Goal: Communication & Community: Answer question/provide support

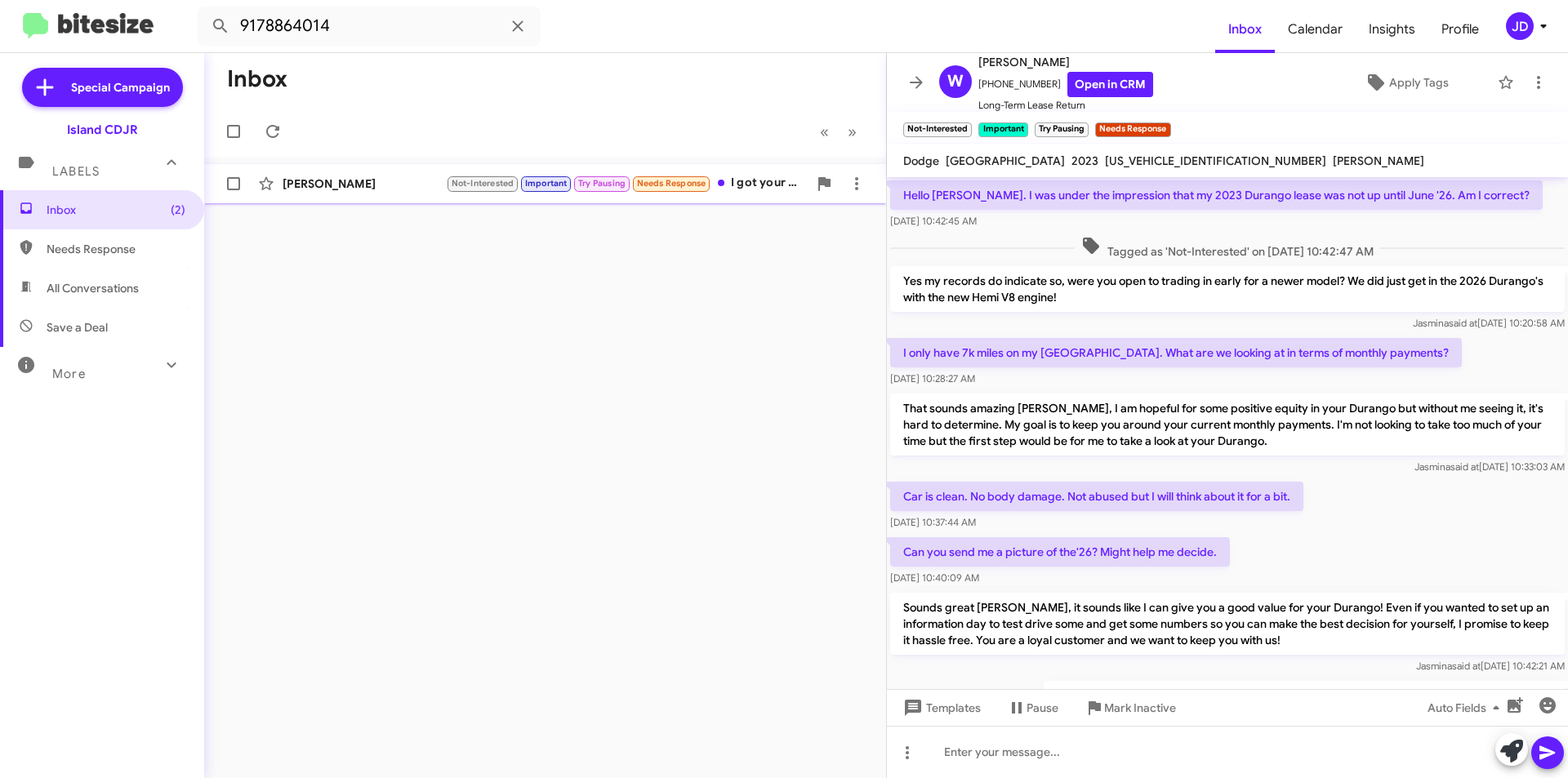
scroll to position [770, 0]
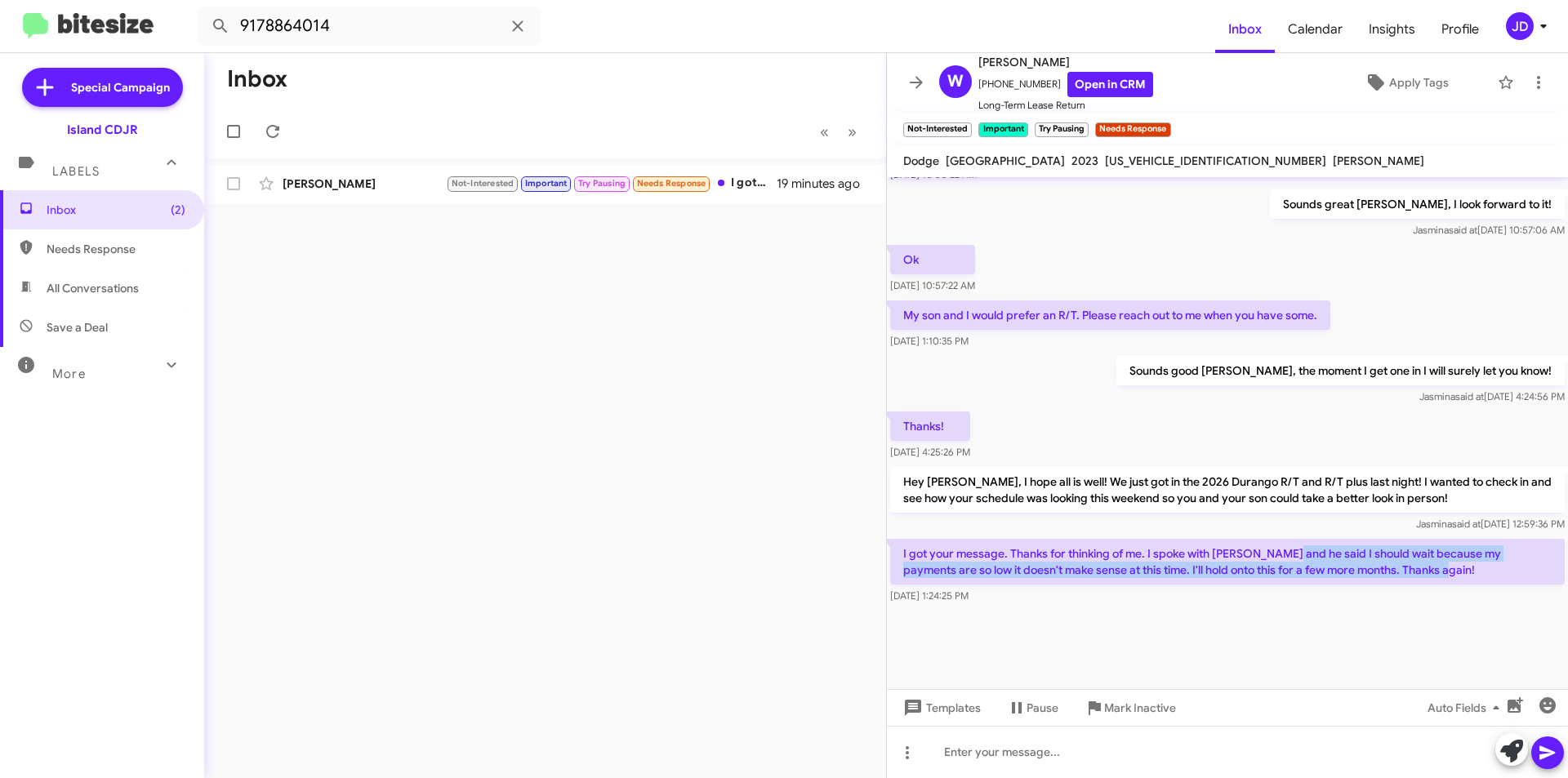
drag, startPoint x: 1286, startPoint y: 550, endPoint x: 1467, endPoint y: 566, distance: 181.7
click at [1467, 566] on p "I got your message. Thanks for thinking of me. I spoke with [PERSON_NAME] and h…" at bounding box center [1227, 562] width 674 height 46
drag, startPoint x: 1467, startPoint y: 566, endPoint x: 1107, endPoint y: 555, distance: 360.2
click at [1107, 555] on p "I got your message. Thanks for thinking of me. I spoke with [PERSON_NAME] and h…" at bounding box center [1227, 562] width 674 height 46
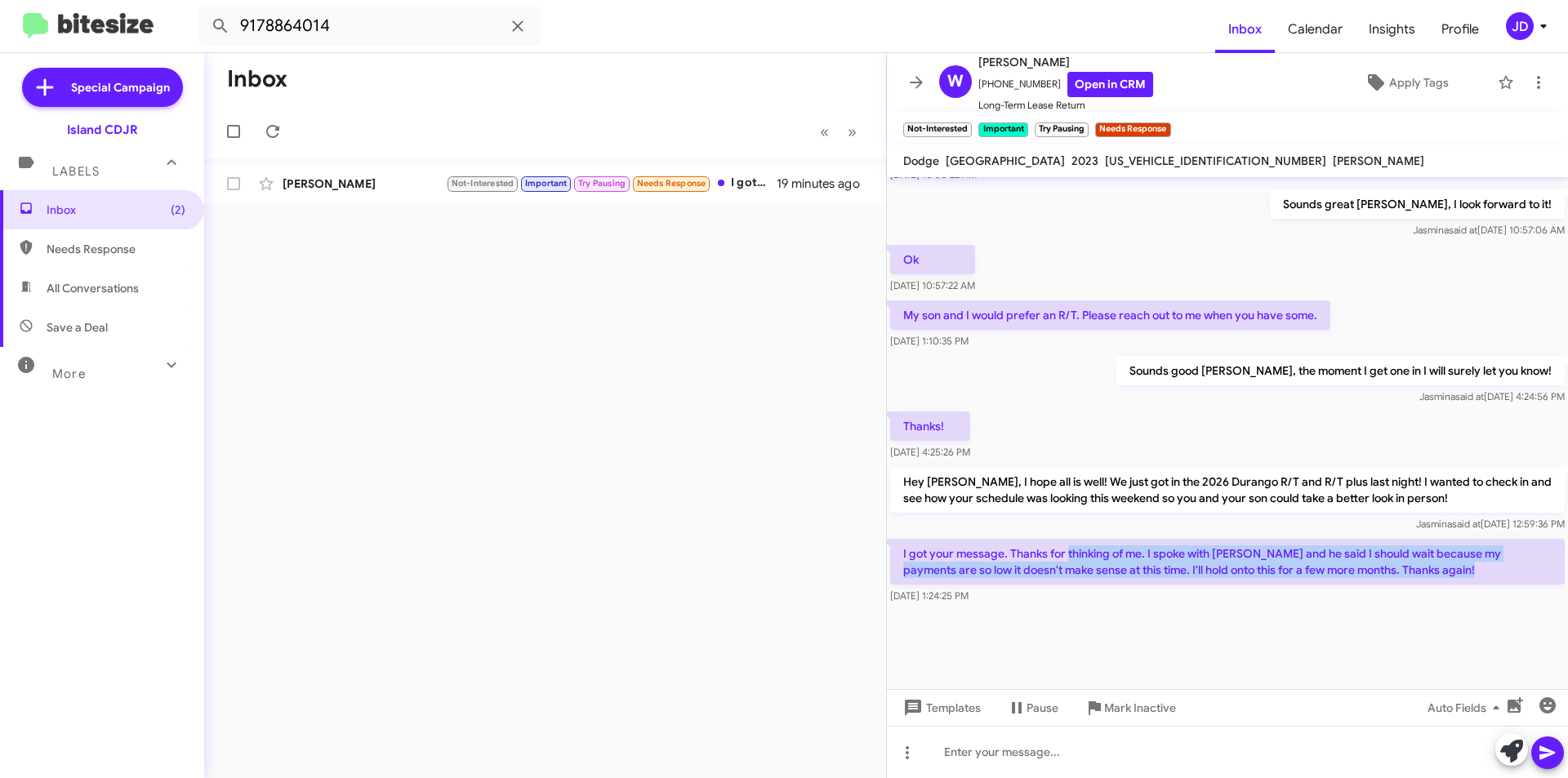
click at [1107, 555] on p "I got your message. Thanks for thinking of me. I spoke with [PERSON_NAME] and h…" at bounding box center [1227, 562] width 674 height 46
drag, startPoint x: 1107, startPoint y: 555, endPoint x: 1444, endPoint y: 575, distance: 337.6
click at [1444, 575] on p "I got your message. Thanks for thinking of me. I spoke with [PERSON_NAME] and h…" at bounding box center [1227, 562] width 674 height 46
drag, startPoint x: 1442, startPoint y: 575, endPoint x: 890, endPoint y: 548, distance: 552.7
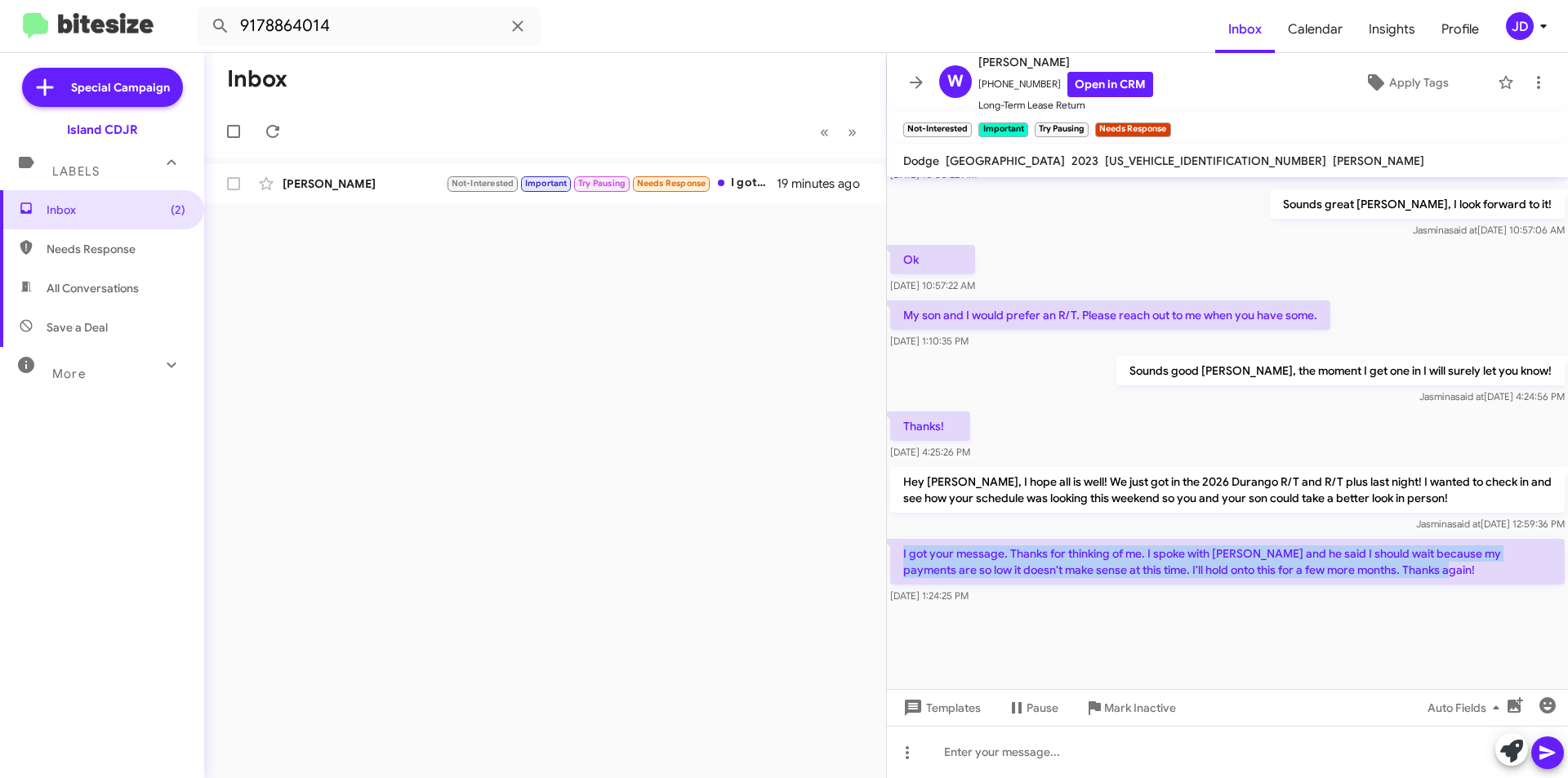
click at [890, 548] on p "I got your message. Thanks for thinking of me. I spoke with [PERSON_NAME] and h…" at bounding box center [1227, 562] width 674 height 46
drag, startPoint x: 890, startPoint y: 548, endPoint x: 1530, endPoint y: 560, distance: 640.1
click at [1530, 560] on p "I got your message. Thanks for thinking of me. I spoke with [PERSON_NAME] and h…" at bounding box center [1227, 562] width 674 height 46
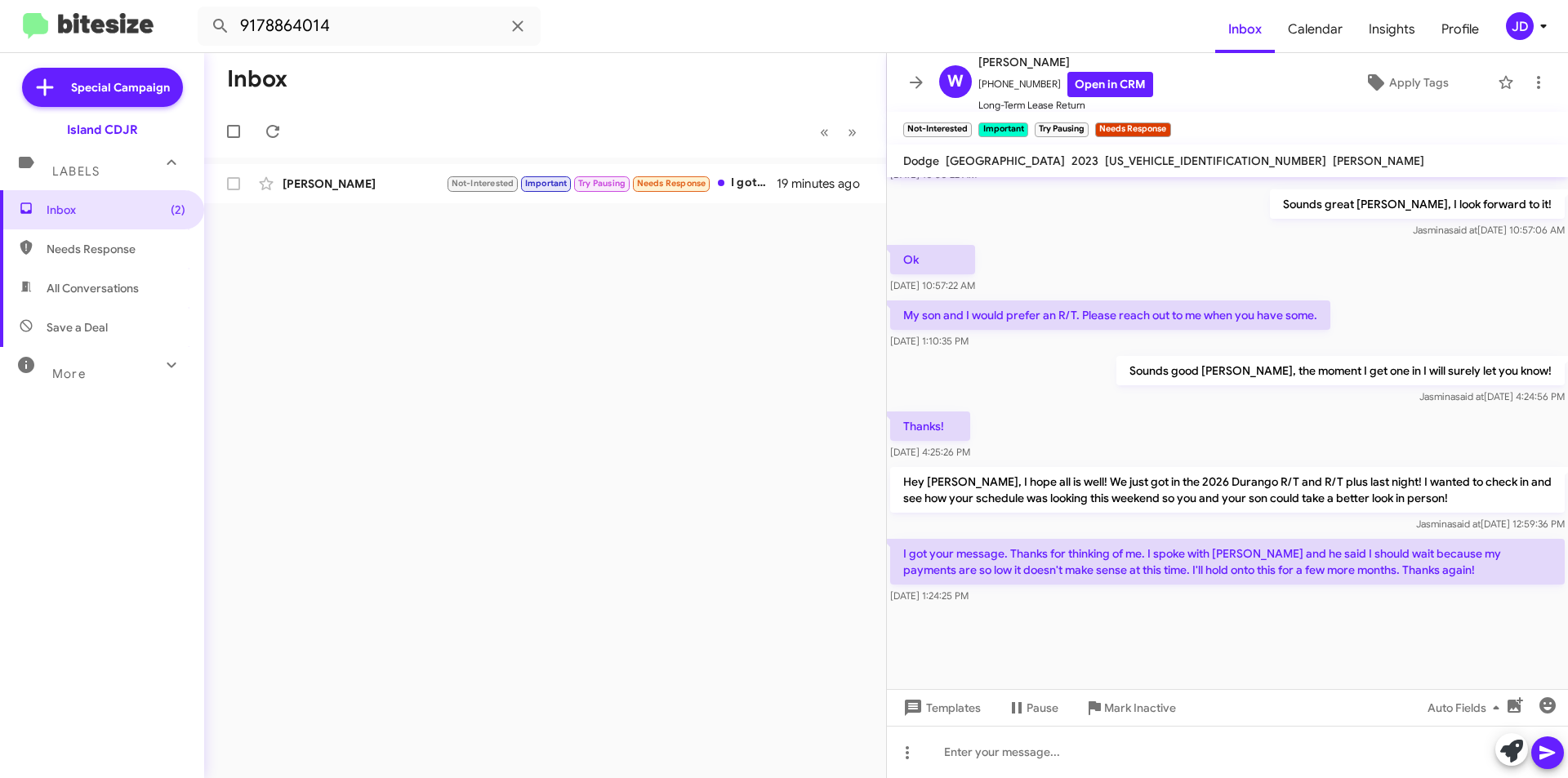
click at [1477, 567] on p "I got your message. Thanks for thinking of me. I spoke with [PERSON_NAME] and h…" at bounding box center [1227, 562] width 674 height 46
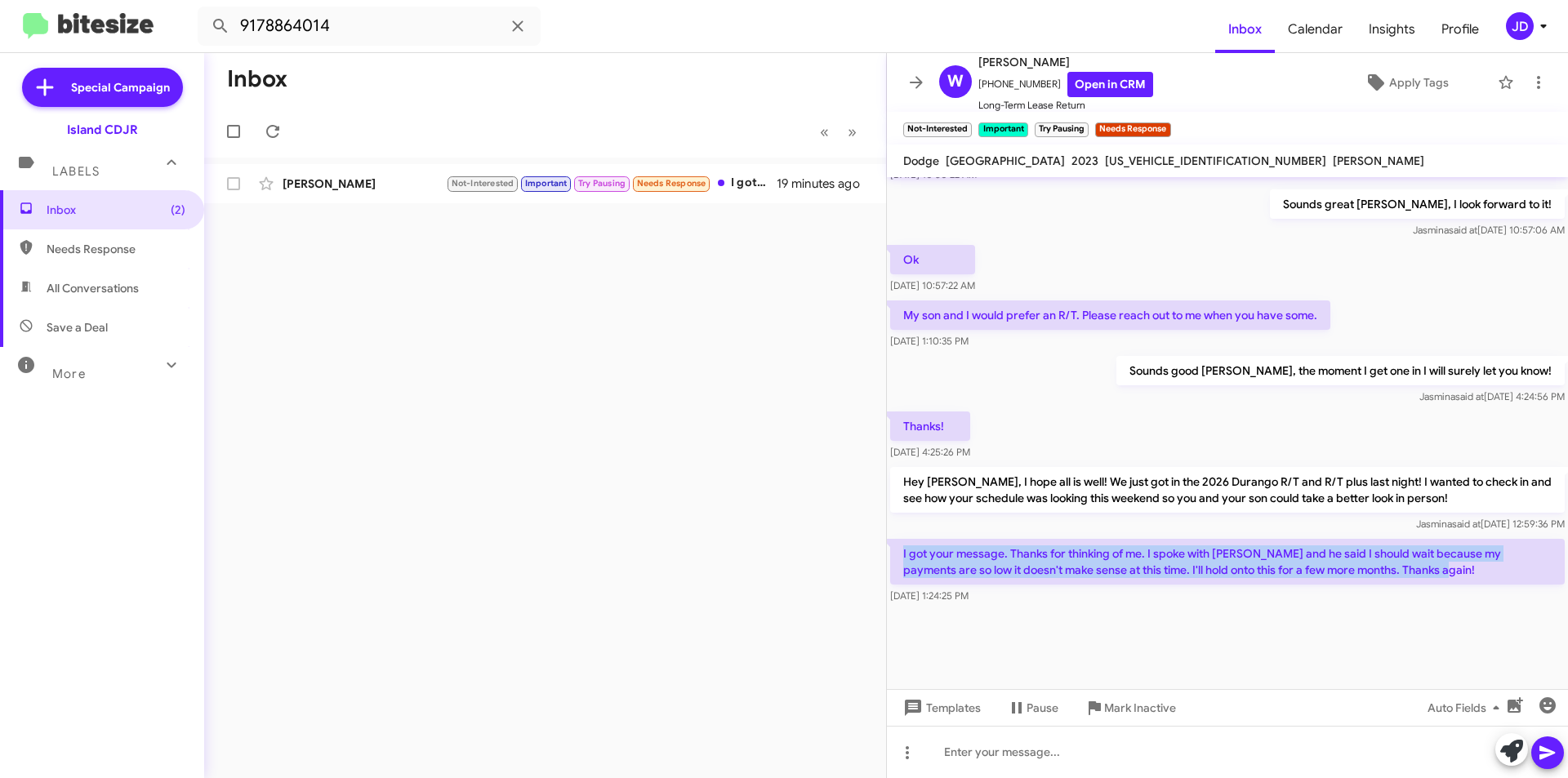
drag, startPoint x: 1475, startPoint y: 567, endPoint x: 899, endPoint y: 537, distance: 576.8
click at [899, 537] on div "I got your message. Thanks for thinking of me. I spoke with [PERSON_NAME] and h…" at bounding box center [1227, 572] width 681 height 71
click at [907, 541] on p "I got your message. Thanks for thinking of me. I spoke with [PERSON_NAME] and h…" at bounding box center [1227, 562] width 674 height 46
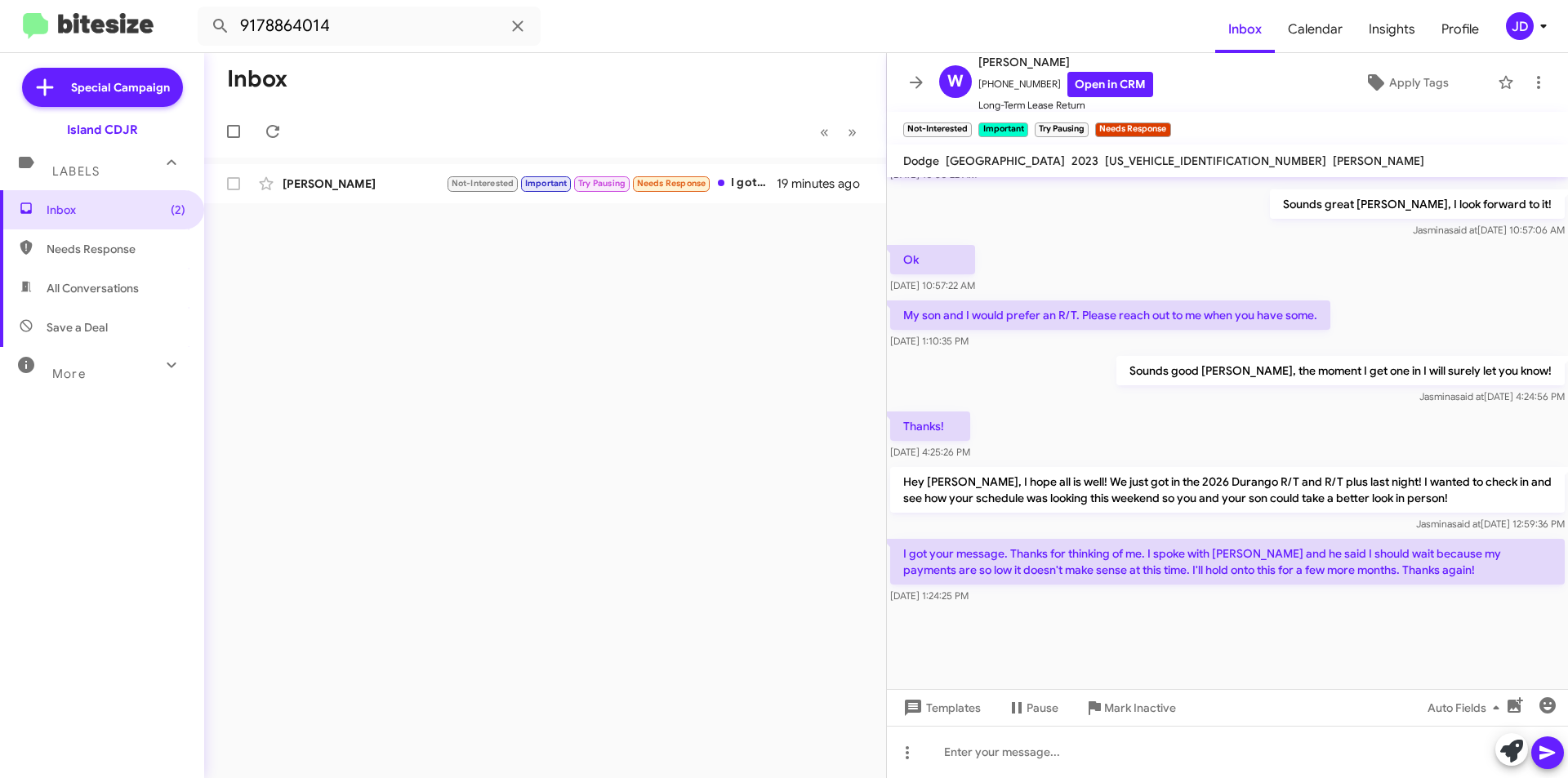
drag, startPoint x: 903, startPoint y: 554, endPoint x: 1526, endPoint y: 583, distance: 623.7
click at [1531, 585] on div "I got your message. Thanks for thinking of me. I spoke with [PERSON_NAME] and h…" at bounding box center [1227, 571] width 674 height 65
click at [1504, 579] on p "I got your message. Thanks for thinking of me. I spoke with [PERSON_NAME] and h…" at bounding box center [1227, 562] width 674 height 46
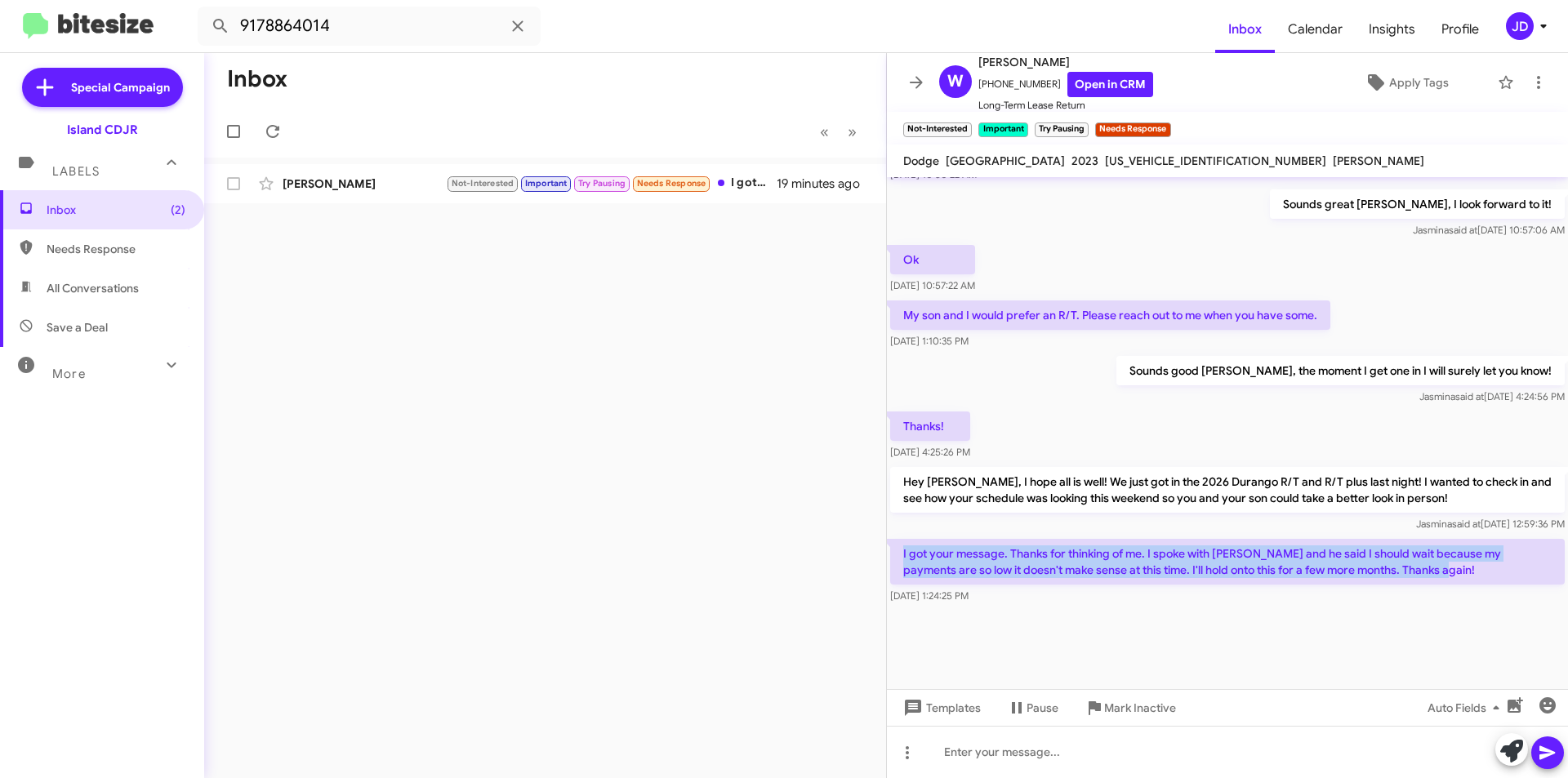
drag, startPoint x: 1503, startPoint y: 579, endPoint x: 1453, endPoint y: 579, distance: 50.0
click at [1453, 579] on p "I got your message. Thanks for thinking of me. I spoke with [PERSON_NAME] and h…" at bounding box center [1227, 562] width 674 height 46
drag, startPoint x: 1453, startPoint y: 579, endPoint x: 898, endPoint y: 556, distance: 555.5
click at [898, 556] on p "I got your message. Thanks for thinking of me. I spoke with [PERSON_NAME] and h…" at bounding box center [1227, 562] width 674 height 46
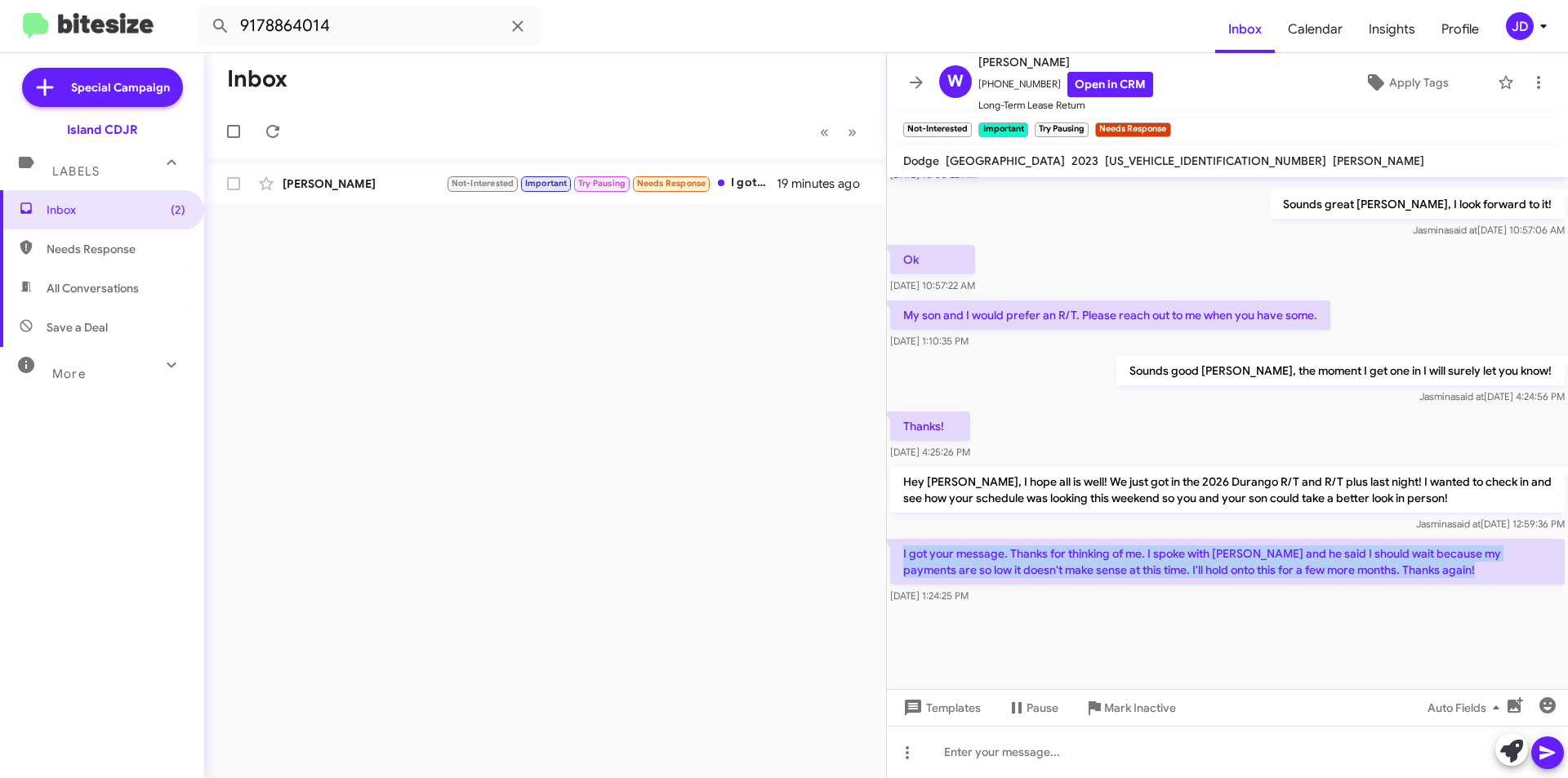
click at [898, 556] on p "I got your message. Thanks for thinking of me. I spoke with [PERSON_NAME] and h…" at bounding box center [1227, 562] width 674 height 46
drag, startPoint x: 898, startPoint y: 556, endPoint x: 1420, endPoint y: 578, distance: 522.5
click at [1420, 578] on p "I got your message. Thanks for thinking of me. I spoke with [PERSON_NAME] and h…" at bounding box center [1227, 562] width 674 height 46
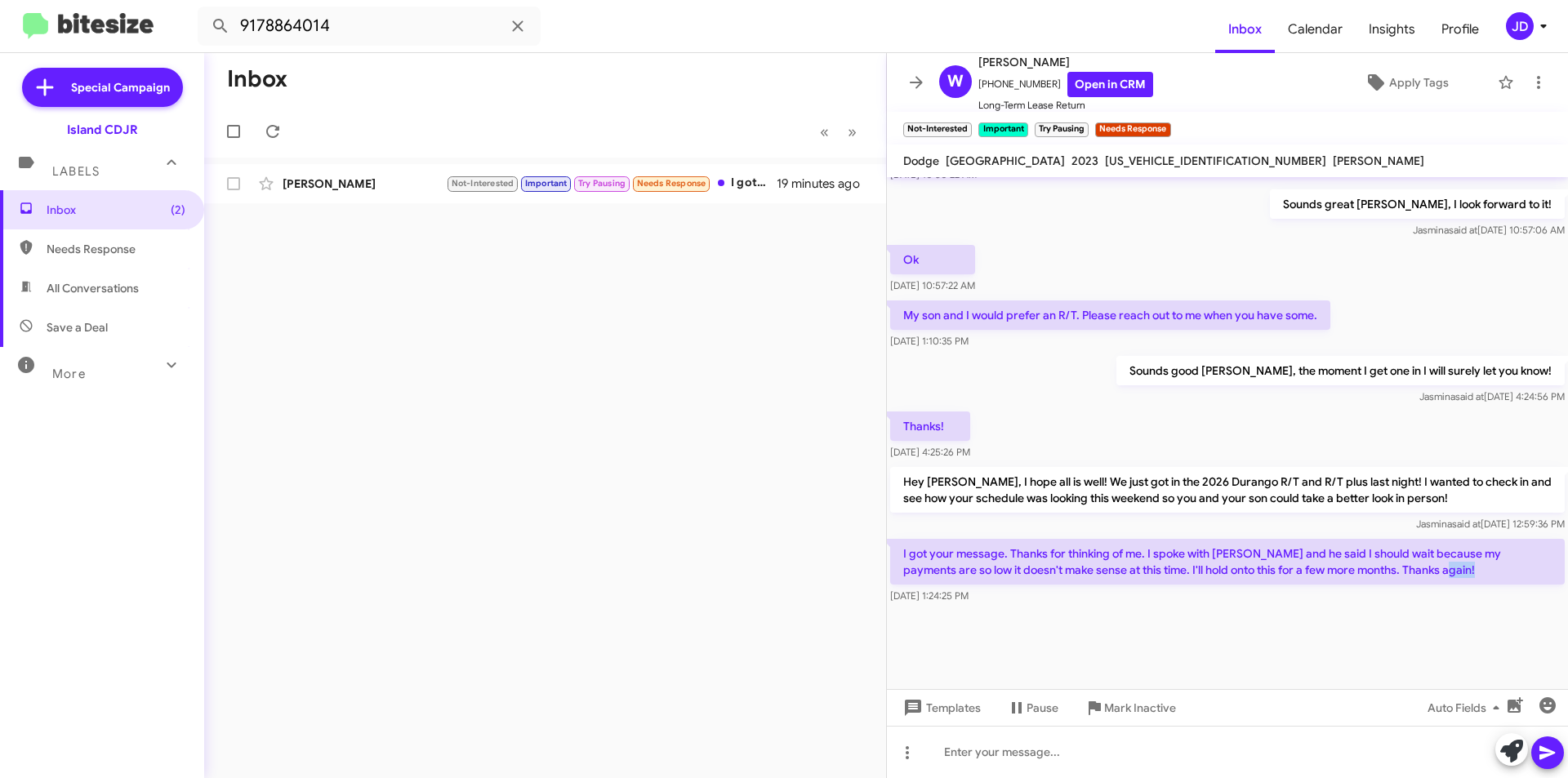
click at [1420, 578] on p "I got your message. Thanks for thinking of me. I spoke with [PERSON_NAME] and h…" at bounding box center [1227, 562] width 674 height 46
drag, startPoint x: 1146, startPoint y: 553, endPoint x: 1263, endPoint y: 558, distance: 117.1
click at [1263, 558] on p "I got your message. Thanks for thinking of me. I spoke with [PERSON_NAME] and h…" at bounding box center [1227, 562] width 674 height 46
click at [1208, 739] on div at bounding box center [1227, 751] width 681 height 52
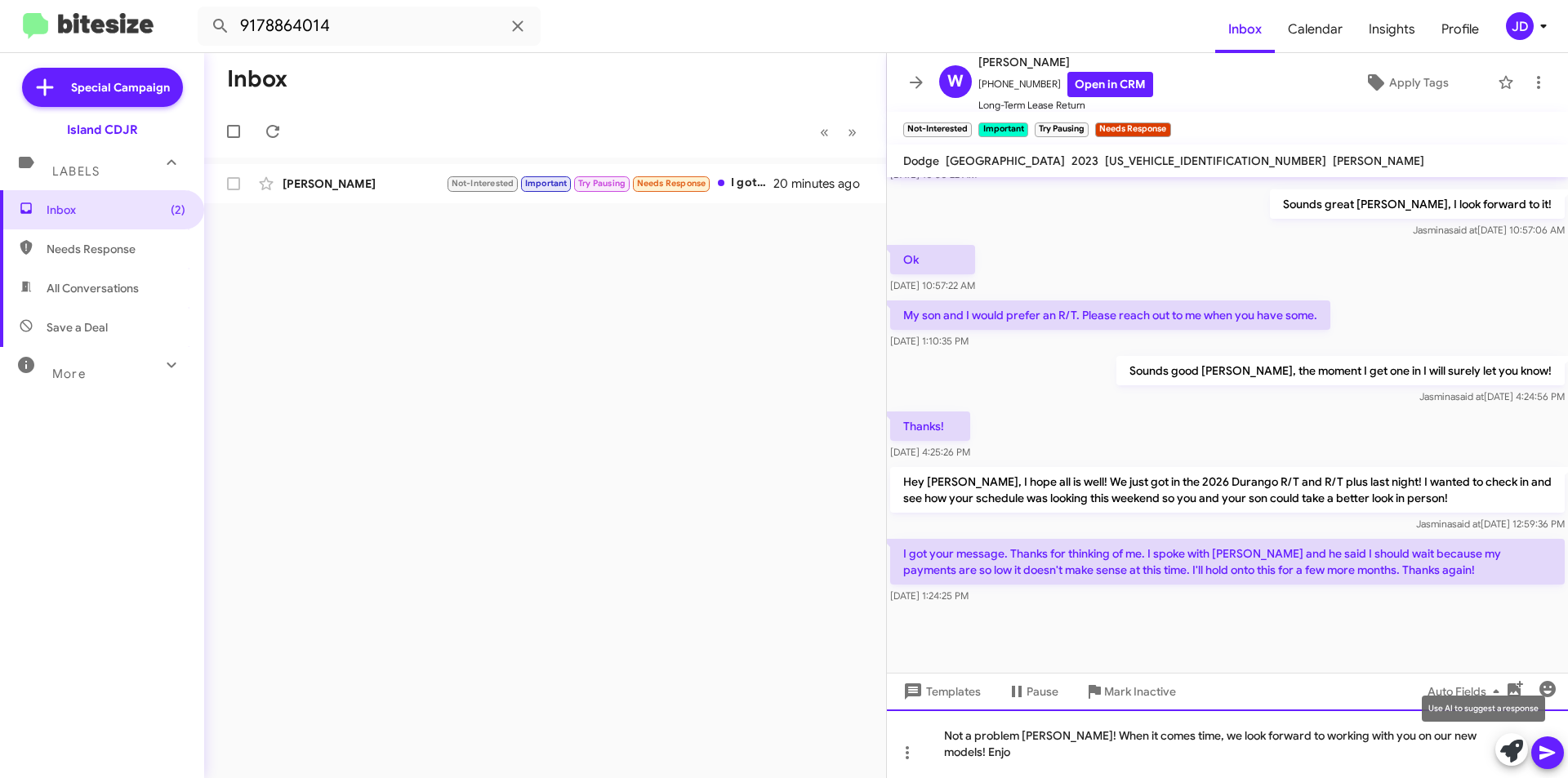
scroll to position [785, 0]
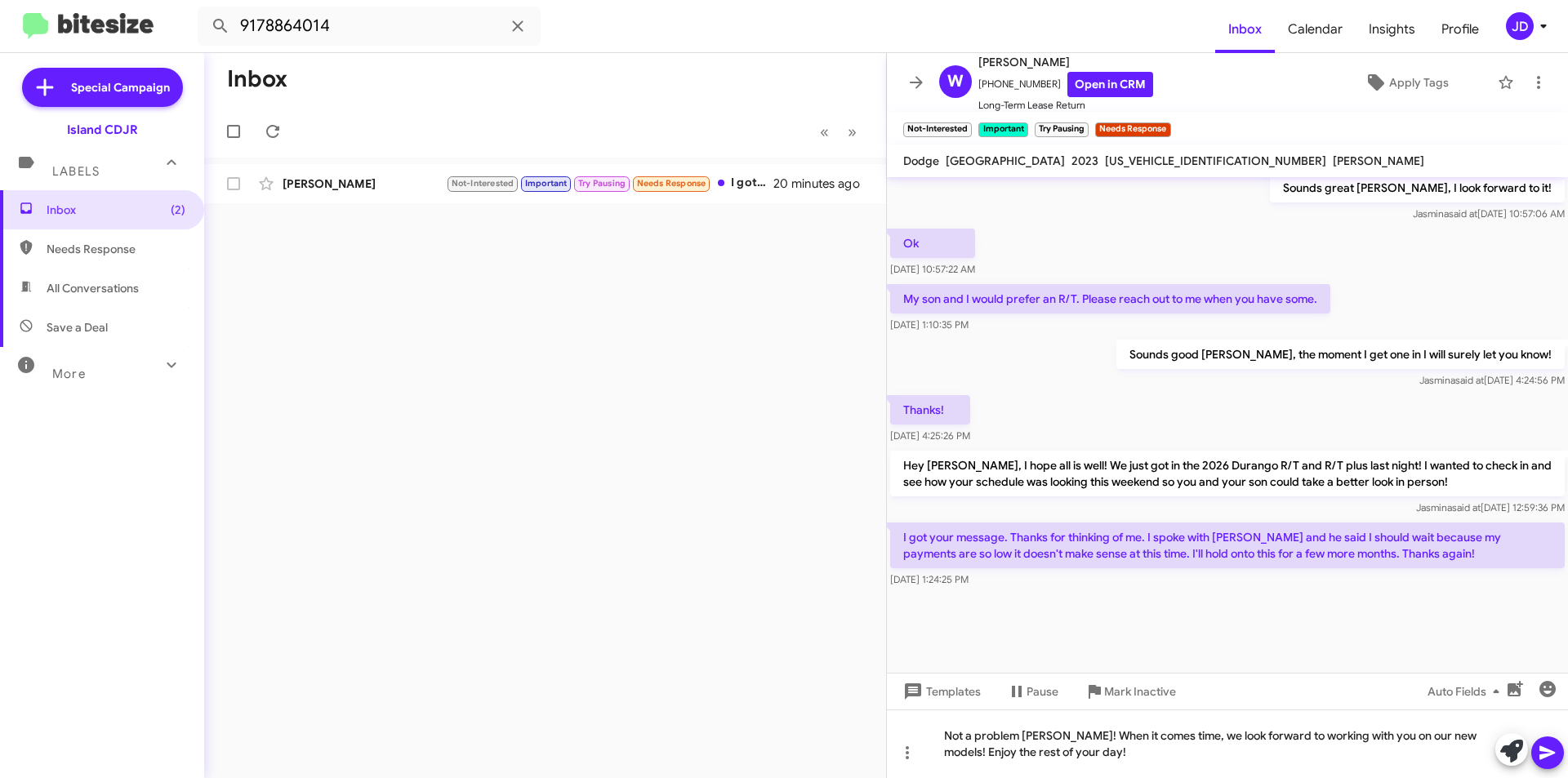
click at [1552, 751] on icon at bounding box center [1547, 753] width 16 height 14
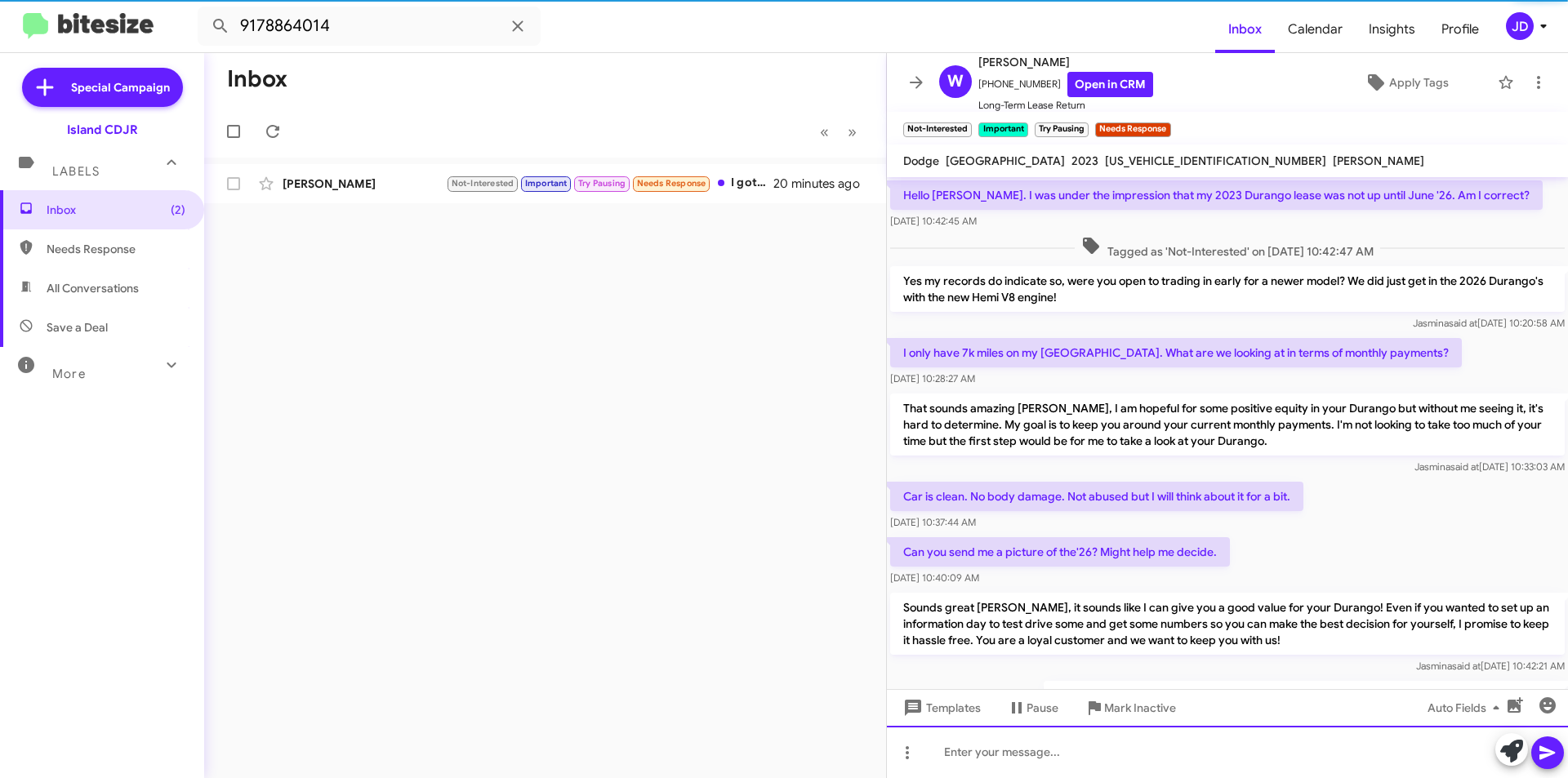
scroll to position [82, 0]
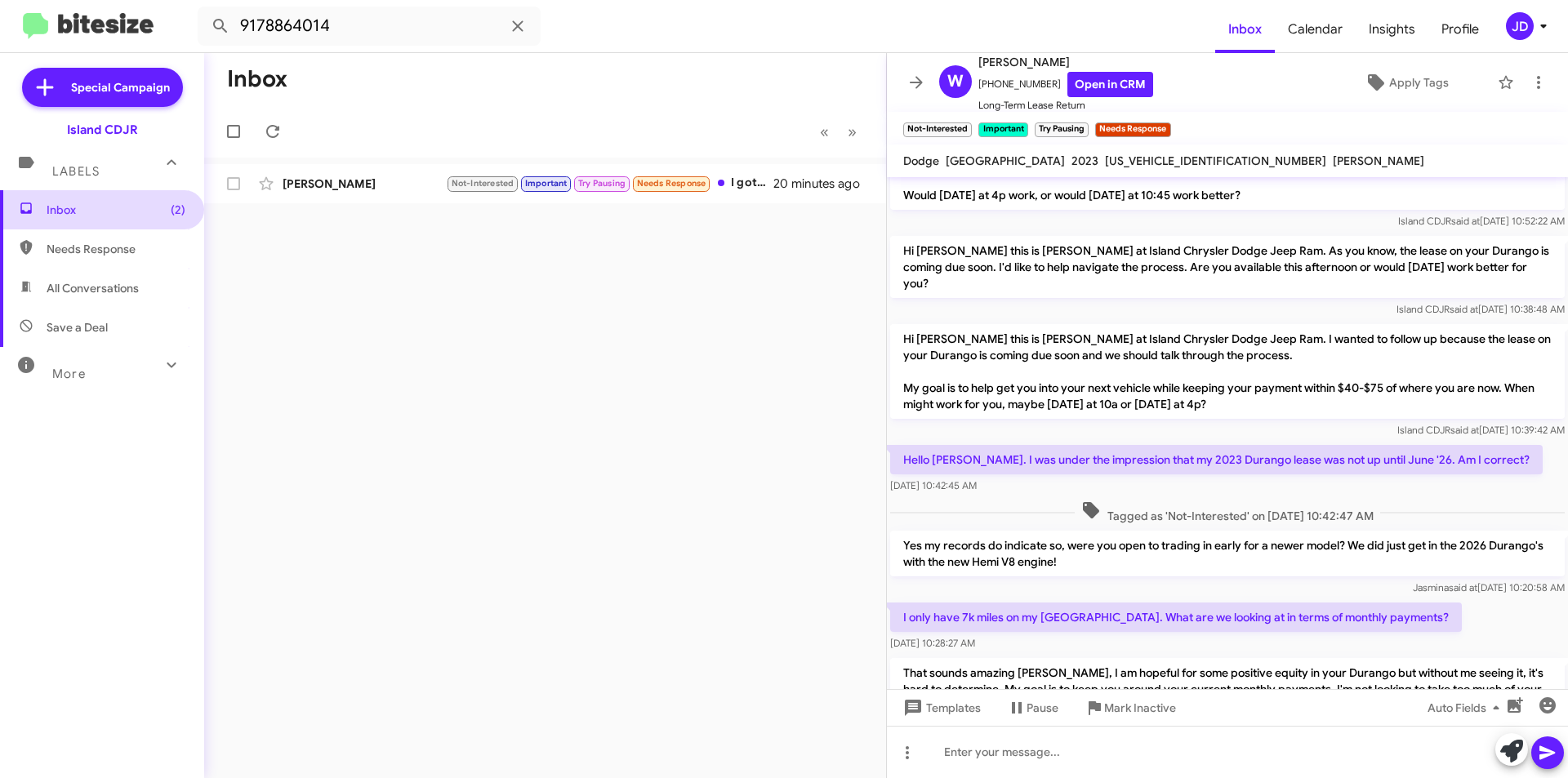
click at [74, 196] on span "Inbox (2)" at bounding box center [102, 210] width 204 height 39
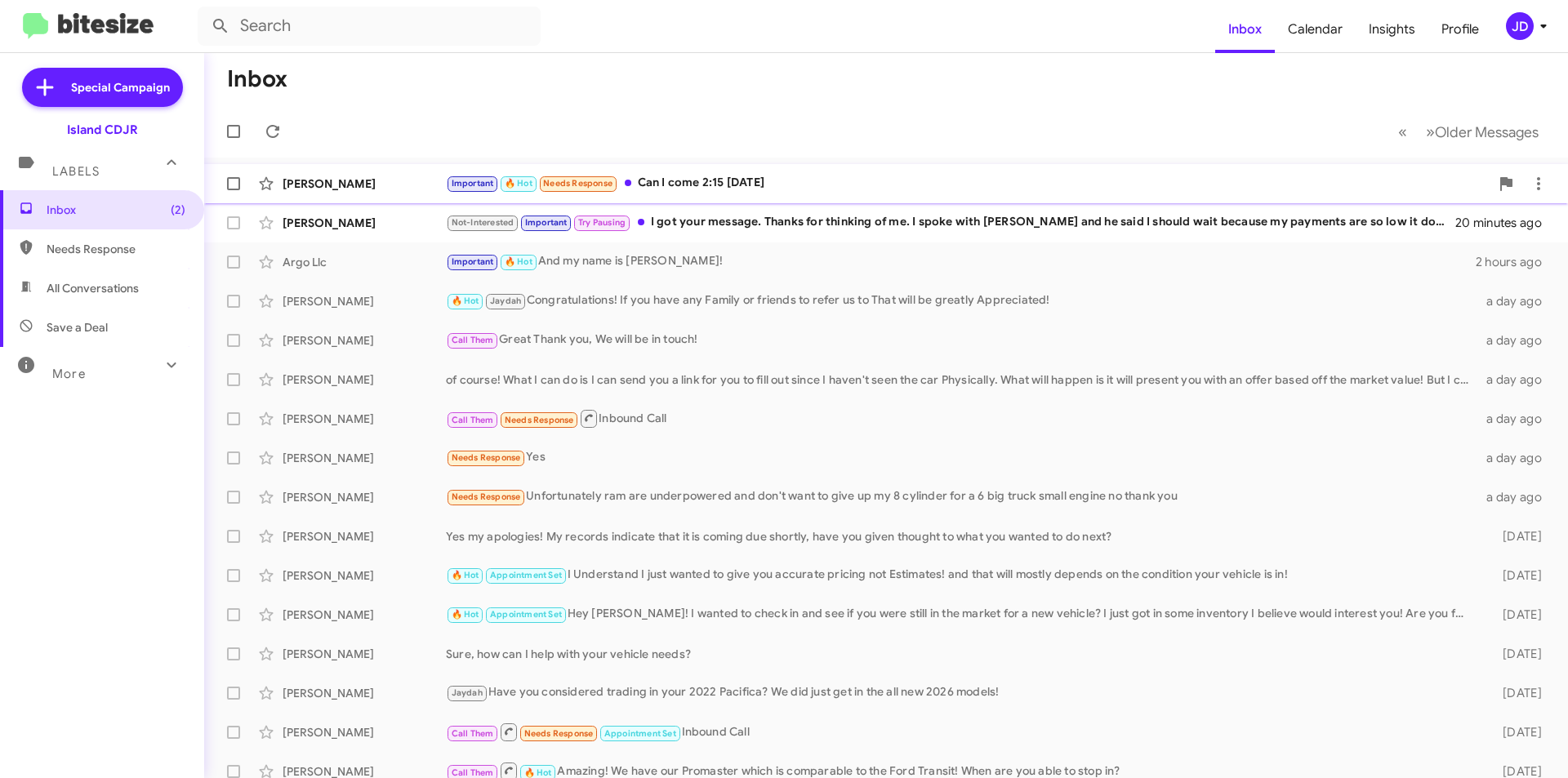
click at [530, 187] on span "🔥 Hot" at bounding box center [519, 183] width 27 height 11
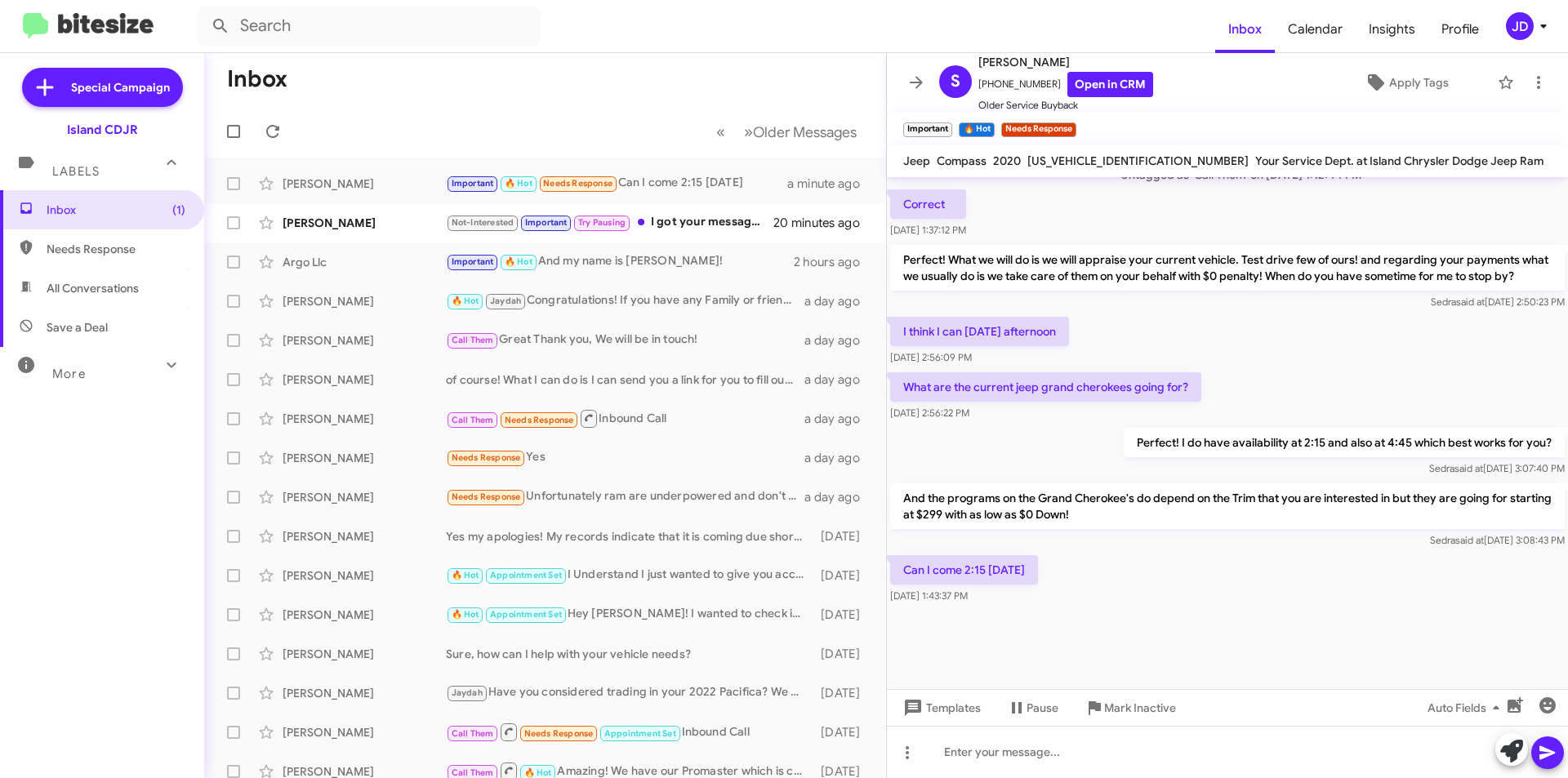
scroll to position [835, 0]
click at [1177, 749] on div at bounding box center [1227, 751] width 681 height 52
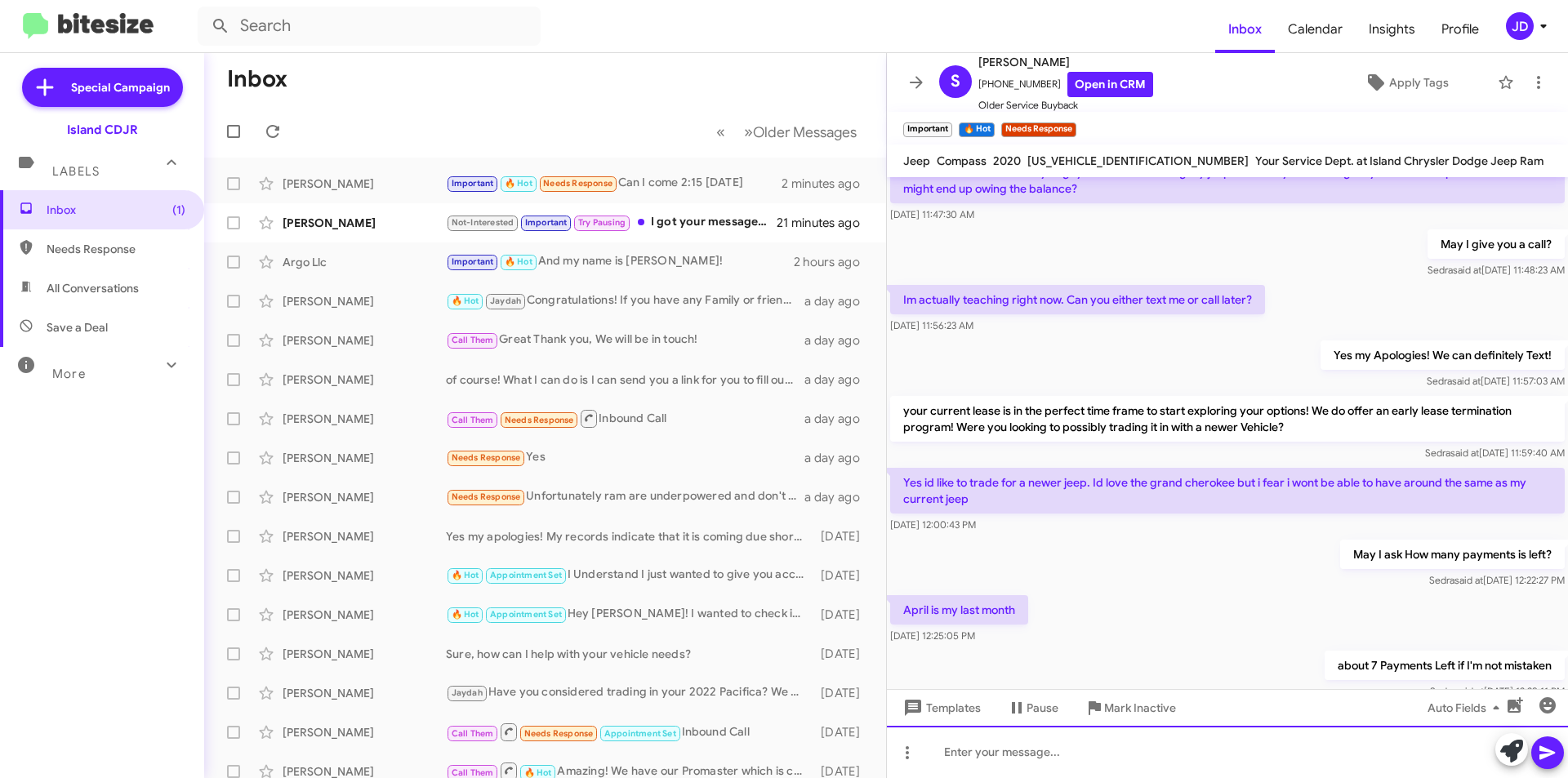
scroll to position [898, 0]
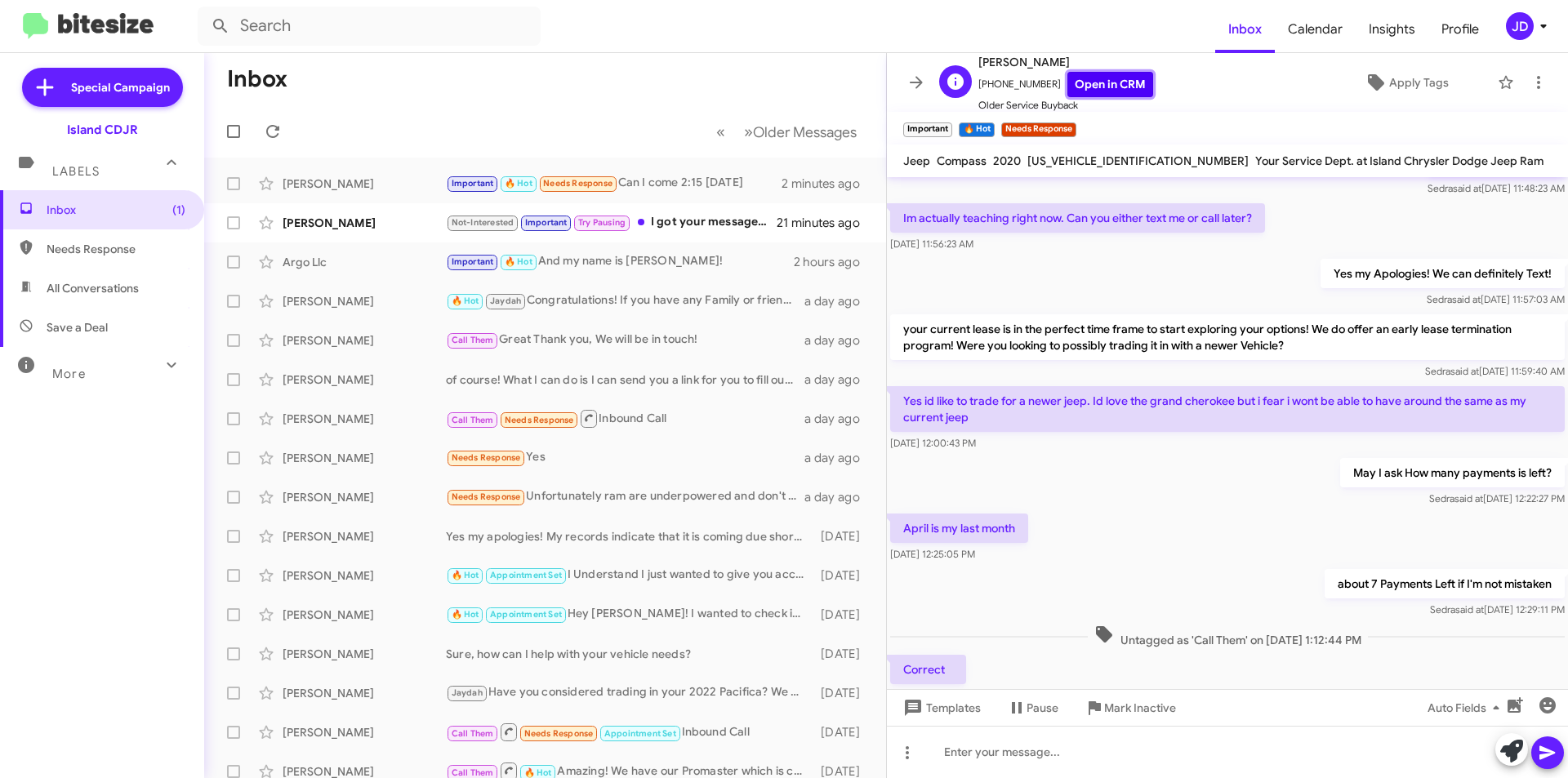
click at [1121, 84] on link "Open in CRM" at bounding box center [1111, 84] width 86 height 26
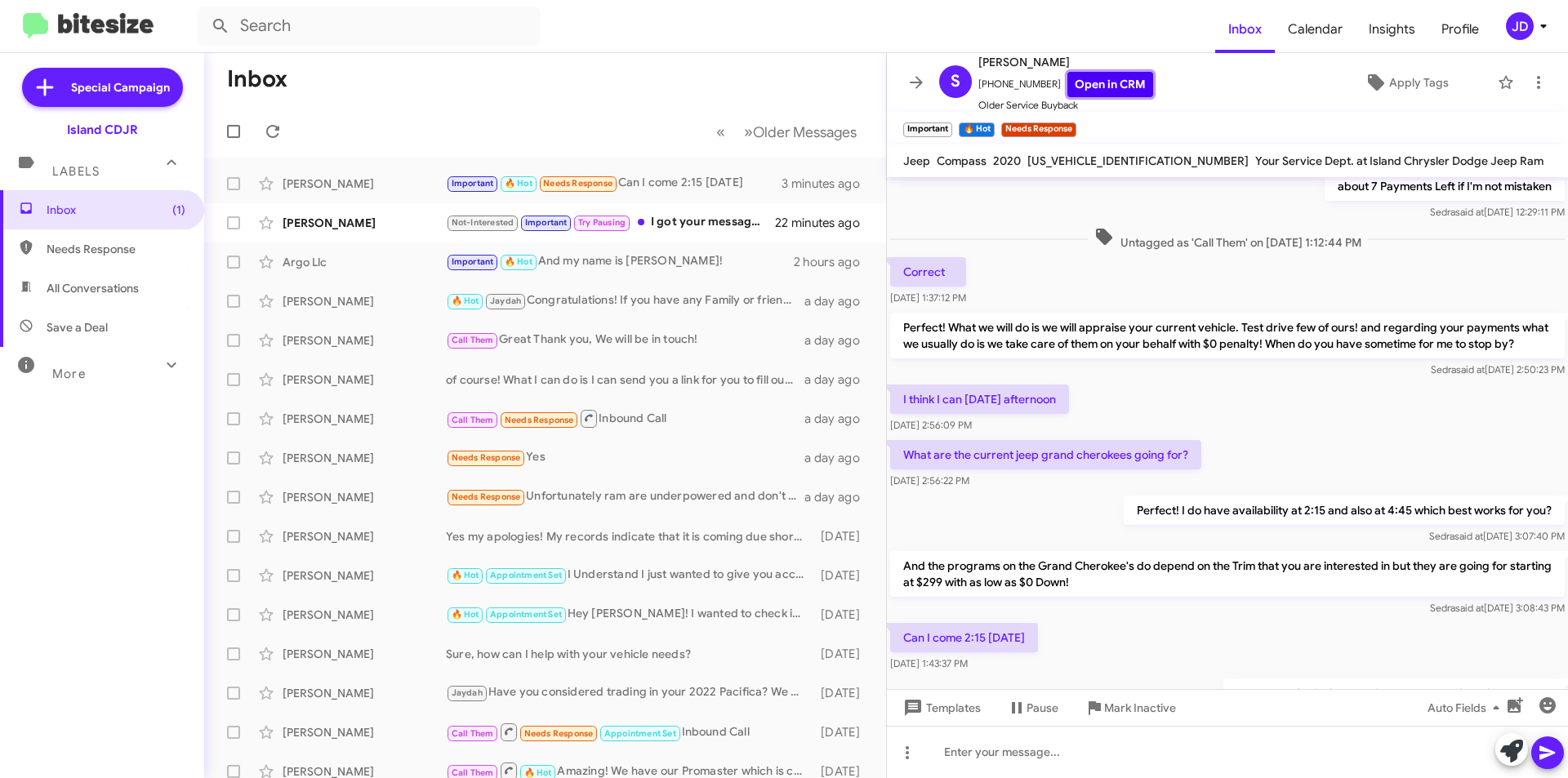
scroll to position [1448, 0]
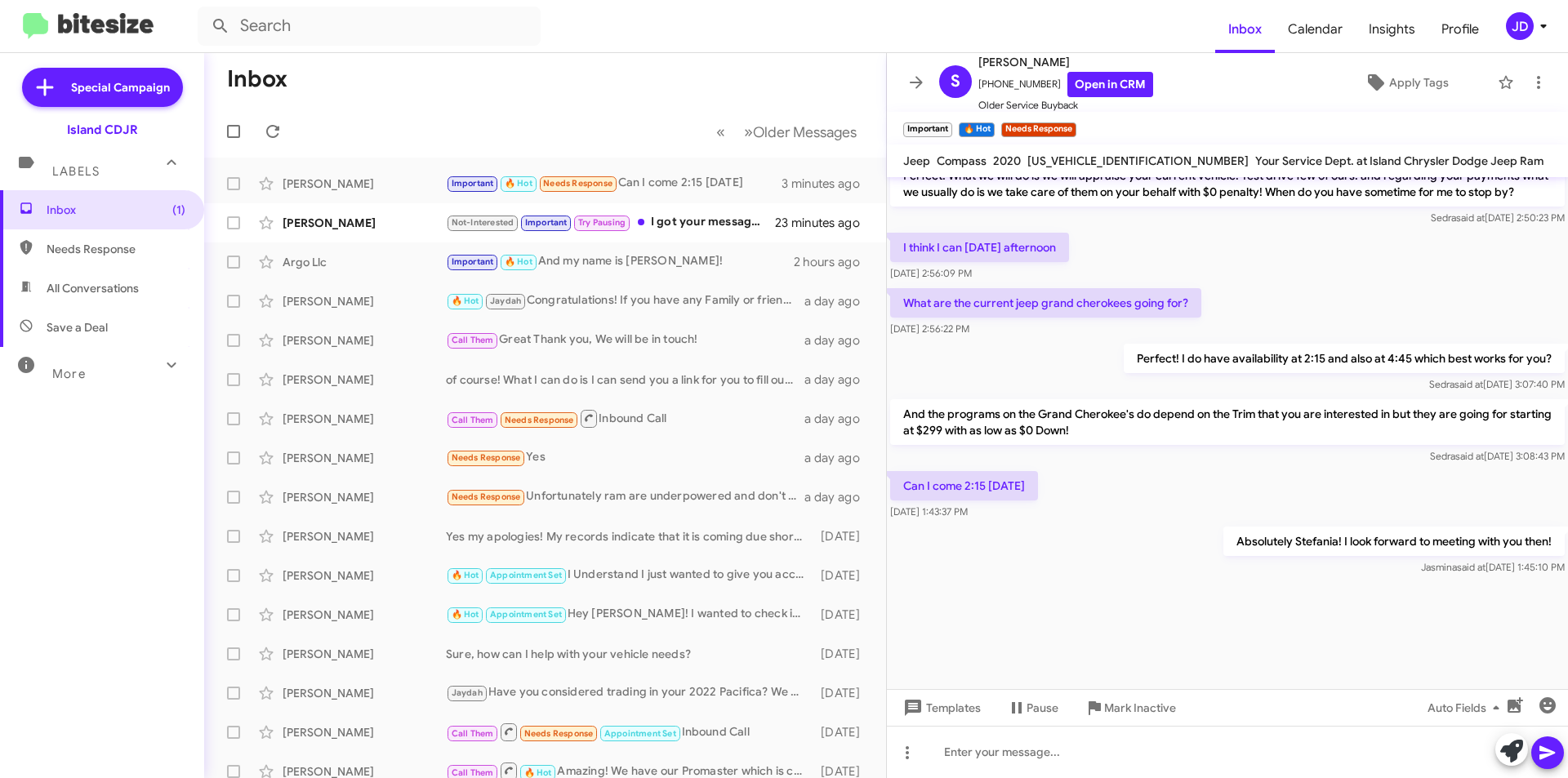
click at [913, 71] on button at bounding box center [916, 82] width 33 height 33
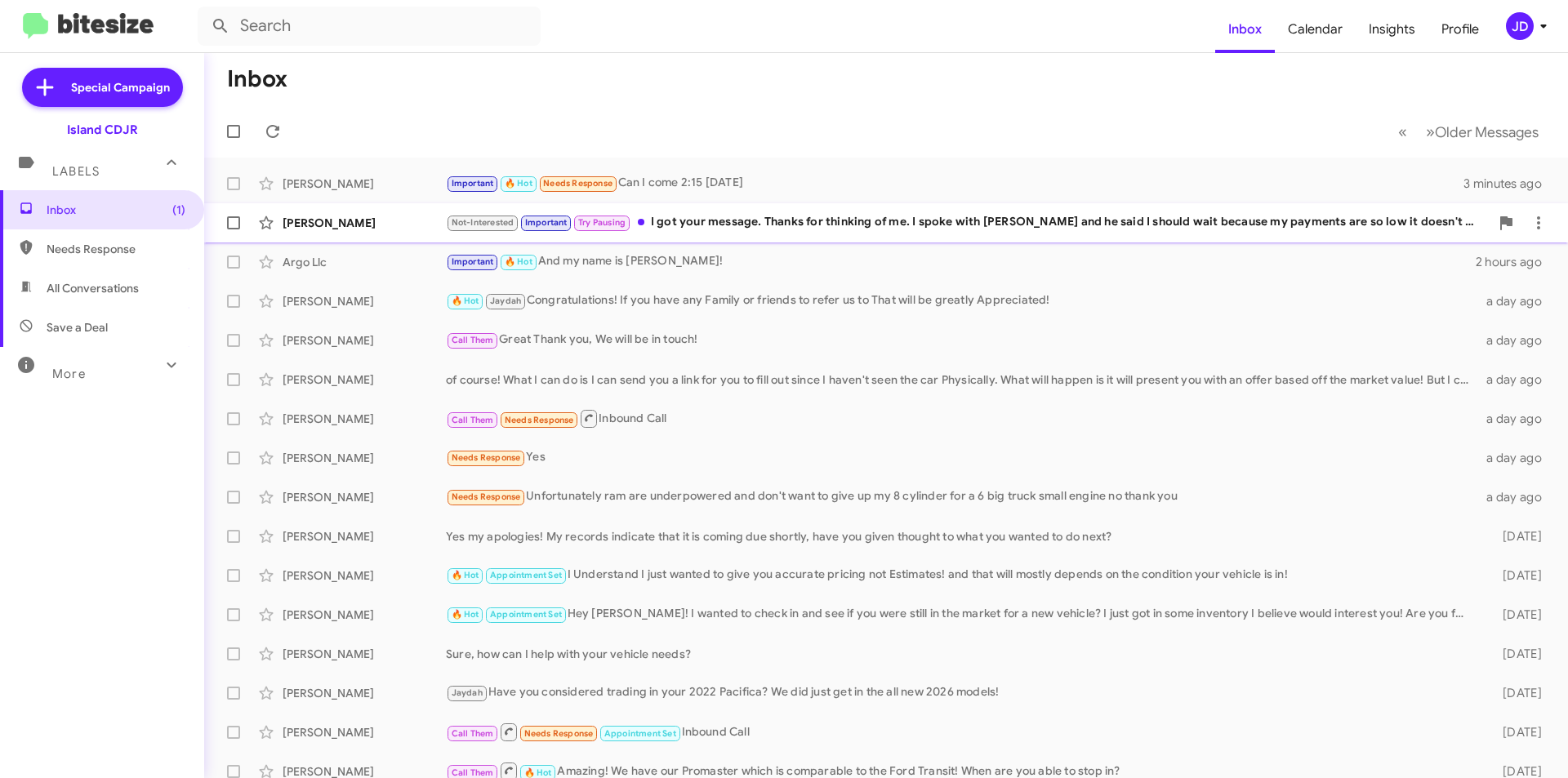
click at [750, 212] on div "[PERSON_NAME] Not-Interested Important Try Pausing I got your message. Thanks f…" at bounding box center [886, 223] width 1338 height 33
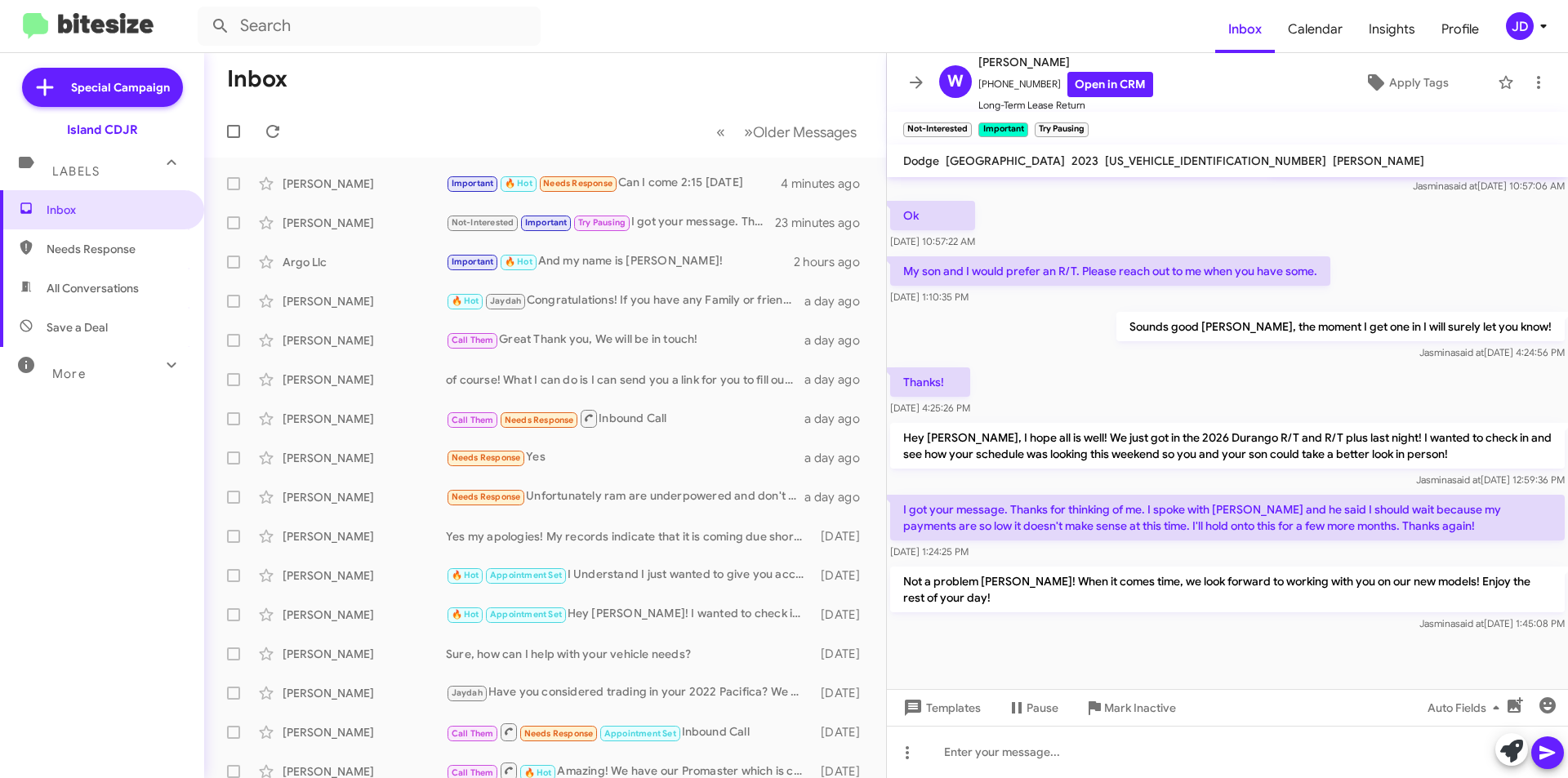
scroll to position [785, 0]
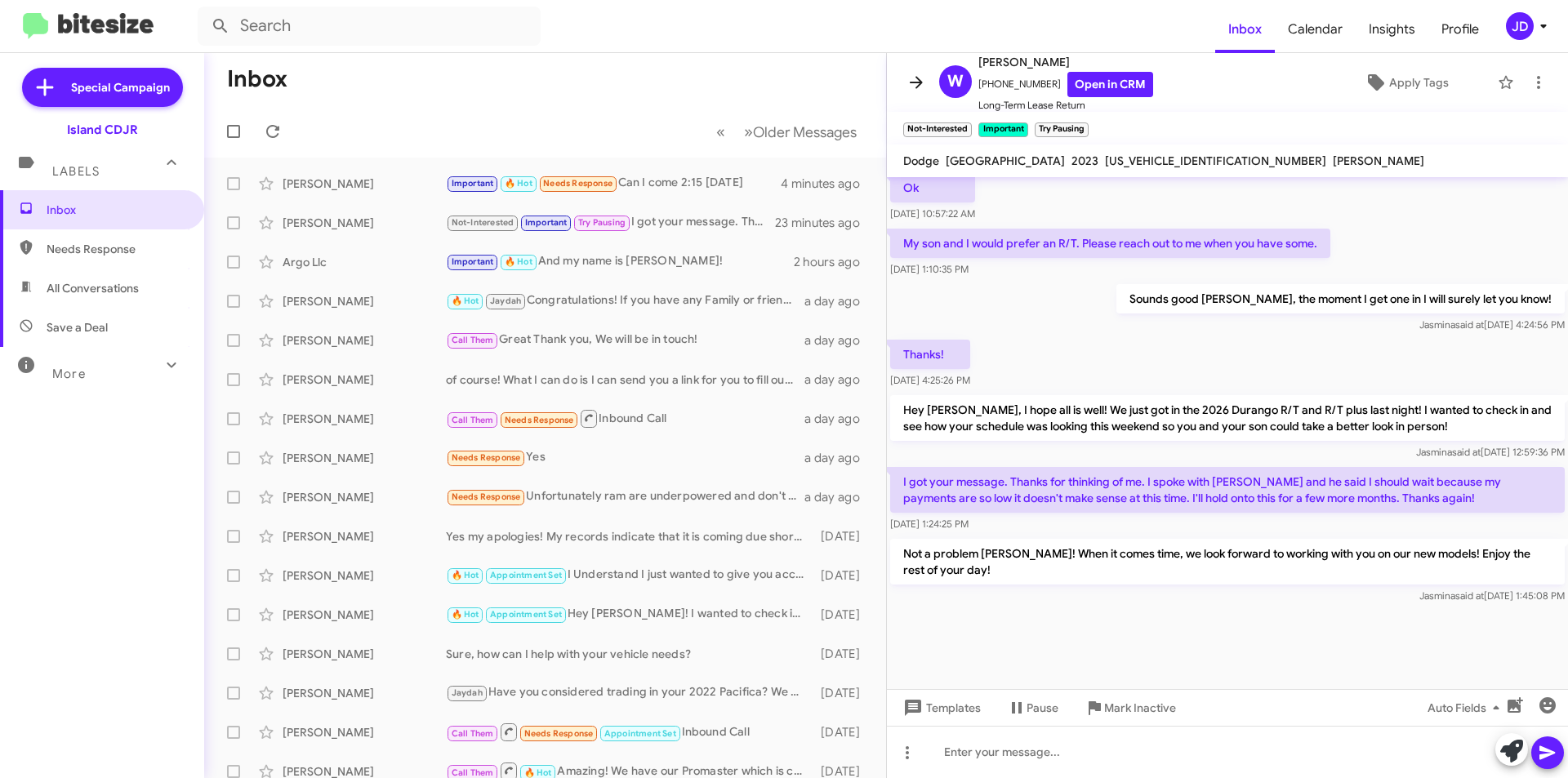
click at [910, 77] on icon at bounding box center [916, 82] width 19 height 19
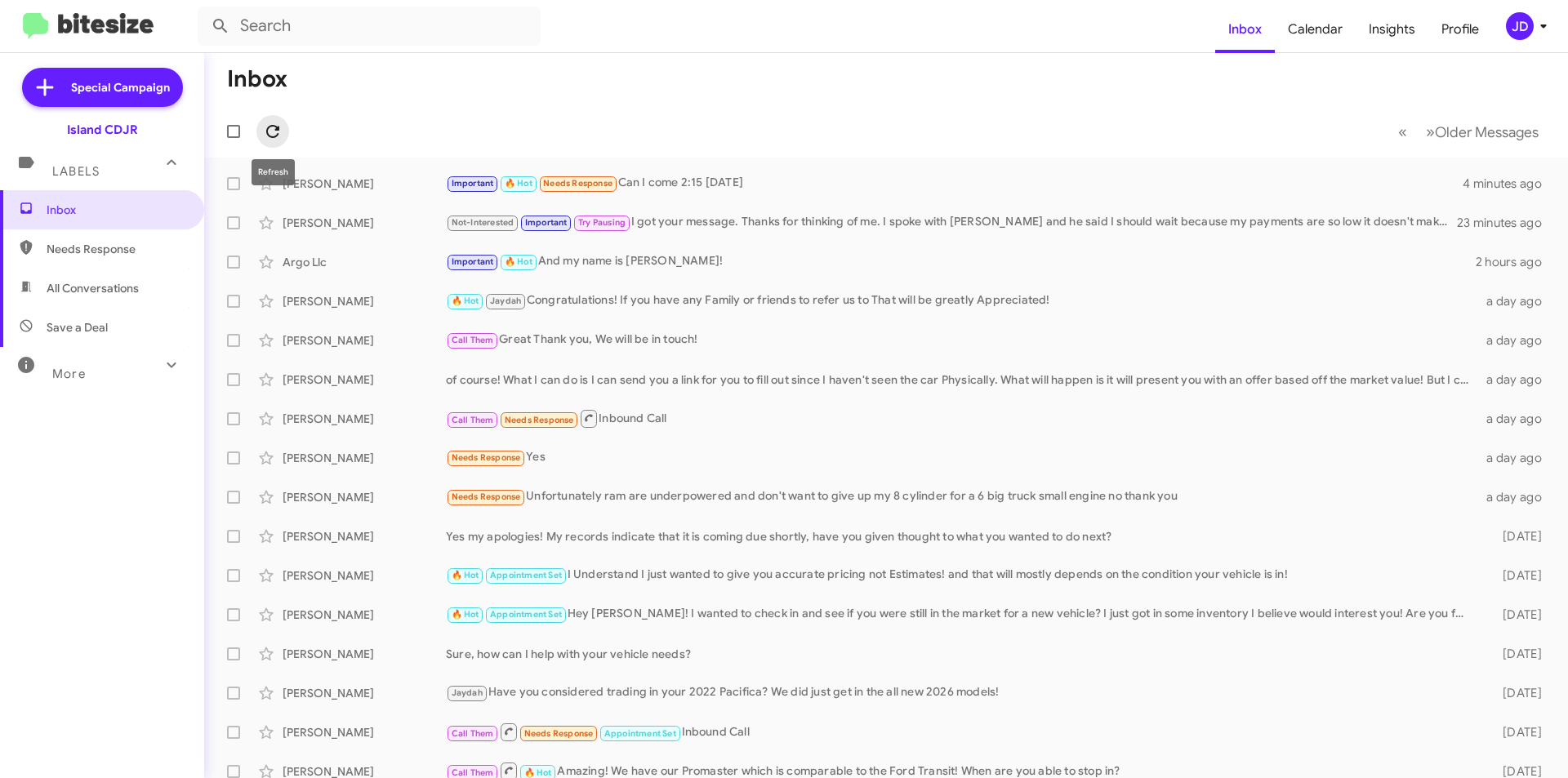
click at [258, 137] on span at bounding box center [273, 131] width 33 height 19
